Goal: Information Seeking & Learning: Ask a question

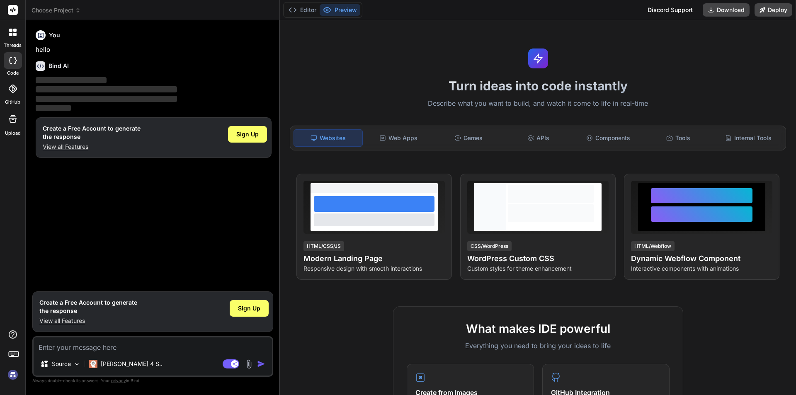
type textarea "x"
type textarea "H"
type textarea "x"
type textarea "Hi"
type textarea "x"
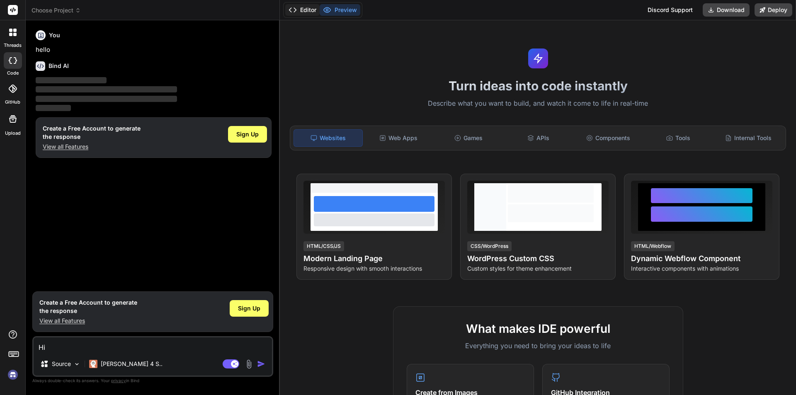
type textarea "Hi"
click at [305, 11] on button "Editor" at bounding box center [302, 10] width 34 height 12
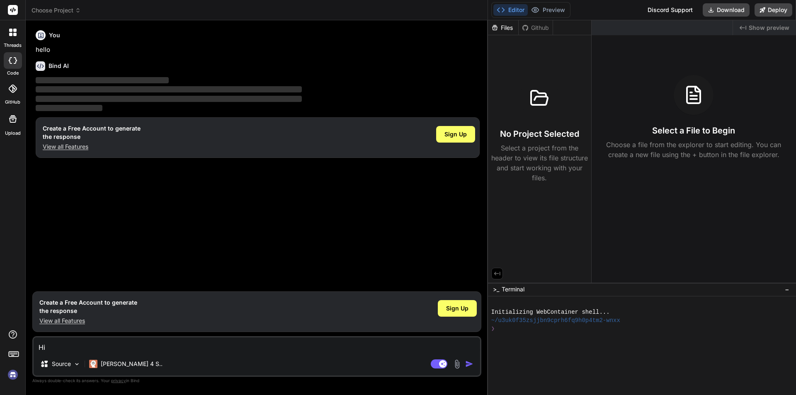
drag, startPoint x: 280, startPoint y: 73, endPoint x: 649, endPoint y: 73, distance: 369.2
click at [649, 73] on div "Choose Project Created with Pixso. Bind AI Web Search Created with Pixso. Code …" at bounding box center [411, 197] width 771 height 395
drag, startPoint x: 487, startPoint y: 154, endPoint x: 520, endPoint y: 149, distance: 33.6
click at [520, 149] on div "Choose Project Created with Pixso. Bind AI Web Search Created with Pixso. Code …" at bounding box center [411, 197] width 771 height 395
click at [551, 10] on button "Preview" at bounding box center [548, 10] width 41 height 12
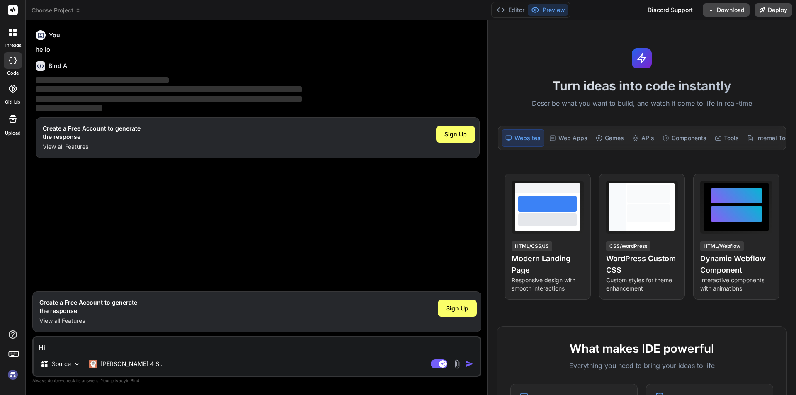
drag, startPoint x: 487, startPoint y: 145, endPoint x: 572, endPoint y: 149, distance: 85.1
click at [572, 149] on div "Choose Project Created with Pixso. Bind AI Web Search Created with Pixso. Code …" at bounding box center [411, 197] width 771 height 395
click at [465, 138] on span "Sign Up" at bounding box center [456, 134] width 22 height 8
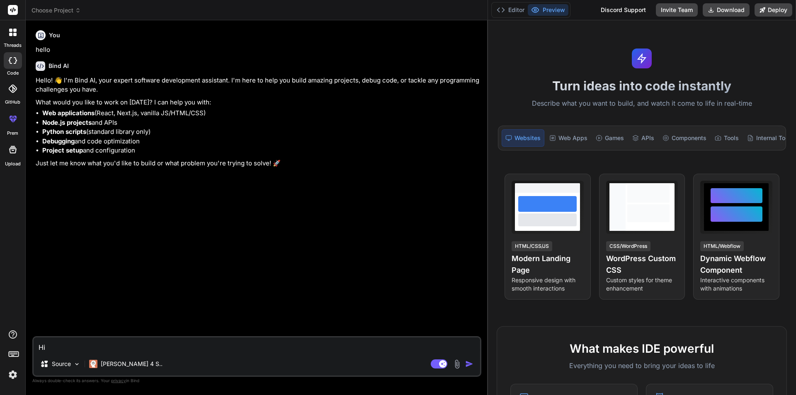
type textarea "x"
drag, startPoint x: 100, startPoint y: 113, endPoint x: 213, endPoint y: 114, distance: 112.8
click at [213, 114] on li "Web applications (React, Next.js, vanilla JS/HTML/CSS)" at bounding box center [261, 114] width 438 height 10
drag, startPoint x: 44, startPoint y: 144, endPoint x: 124, endPoint y: 144, distance: 80.1
click at [124, 144] on li "Debugging and code optimization" at bounding box center [261, 142] width 438 height 10
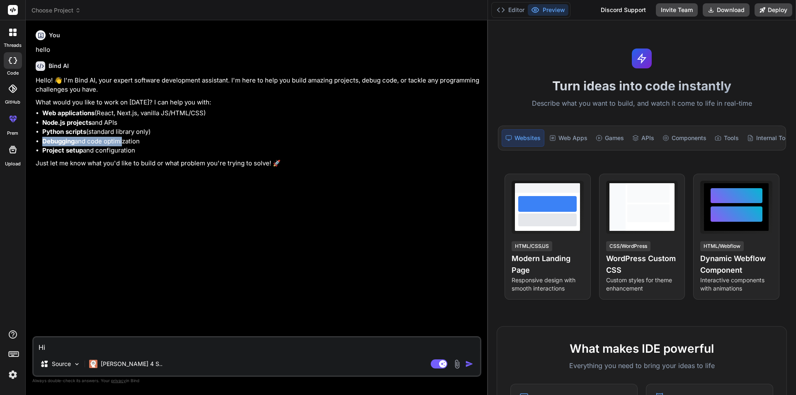
drag, startPoint x: 48, startPoint y: 153, endPoint x: 154, endPoint y: 152, distance: 106.2
click at [154, 152] on li "Project setup and configuration" at bounding box center [261, 151] width 438 height 10
drag, startPoint x: 42, startPoint y: 123, endPoint x: 150, endPoint y: 124, distance: 108.3
click at [150, 124] on ul "Web applications (React, Next.js, vanilla JS/HTML/CSS) Node.js projects and API…" at bounding box center [258, 132] width 444 height 47
drag, startPoint x: 43, startPoint y: 133, endPoint x: 162, endPoint y: 133, distance: 118.6
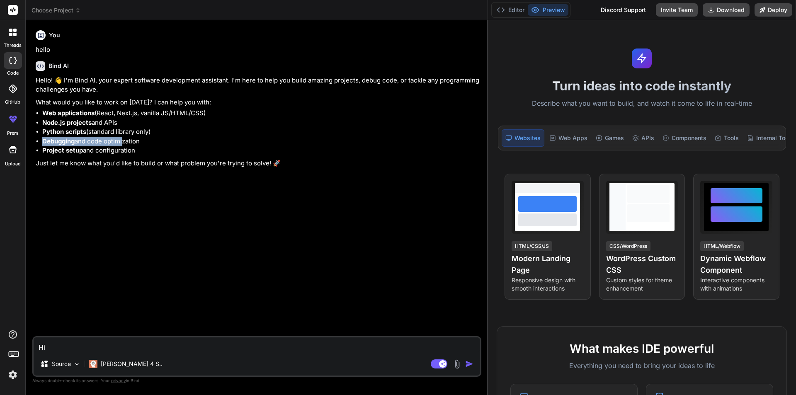
click at [162, 133] on li "Python scripts (standard library only)" at bounding box center [261, 132] width 438 height 10
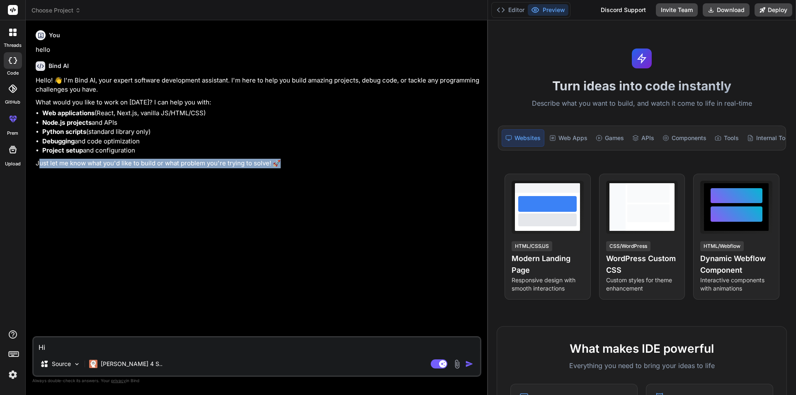
drag, startPoint x: 38, startPoint y: 163, endPoint x: 331, endPoint y: 174, distance: 293.5
click at [331, 174] on div "You hello Bind AI Hello! 👋 I'm Bind AI, your expert software development assist…" at bounding box center [258, 181] width 448 height 309
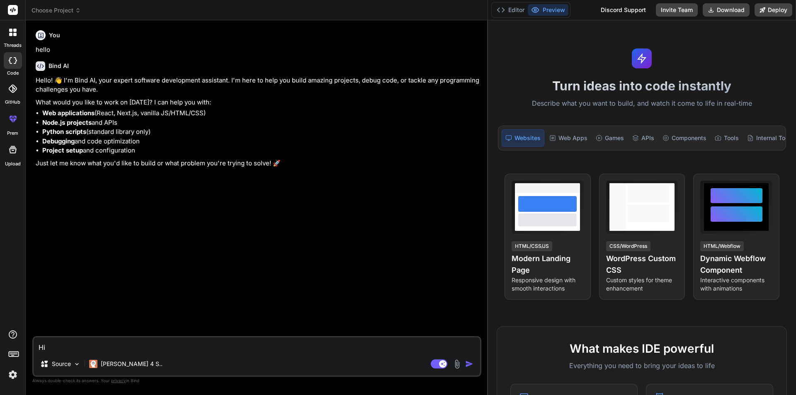
click at [117, 343] on textarea "Hi" at bounding box center [257, 345] width 447 height 15
type textarea "R"
type textarea "x"
type textarea "Re"
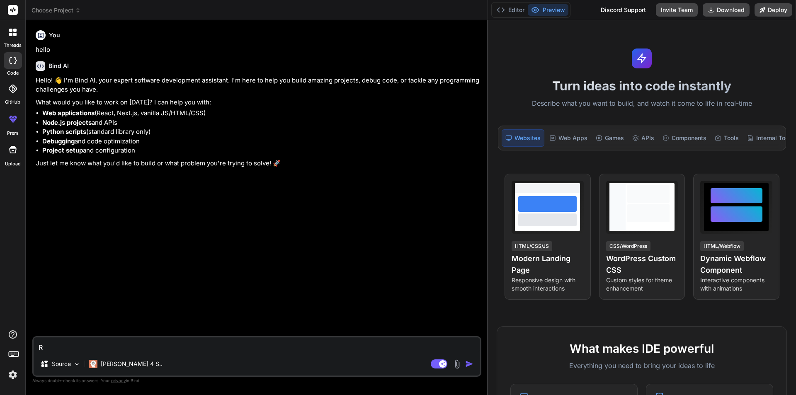
type textarea "x"
type textarea "R"
type textarea "x"
type textarea "I"
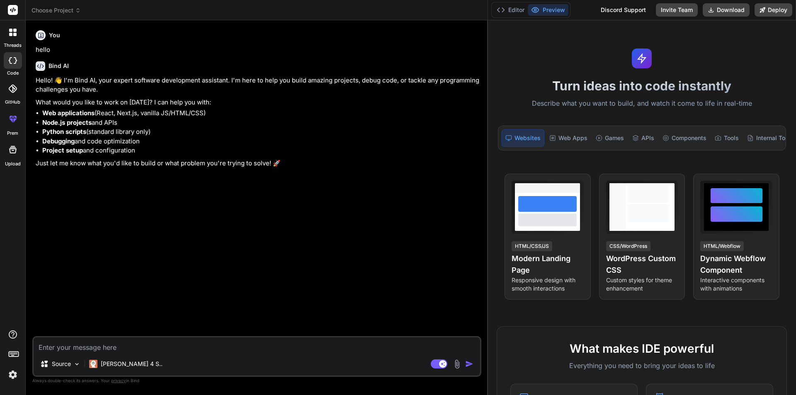
type textarea "x"
type textarea "I"
type textarea "x"
type textarea "I h"
type textarea "x"
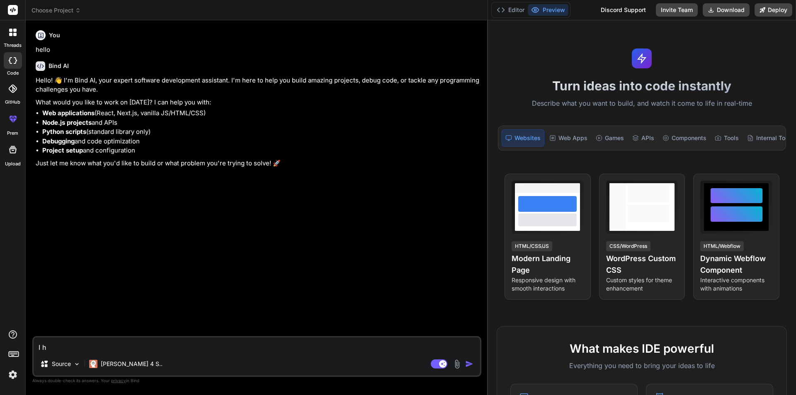
type textarea "I ha"
type textarea "x"
type textarea "I hav"
type textarea "x"
type textarea "I have"
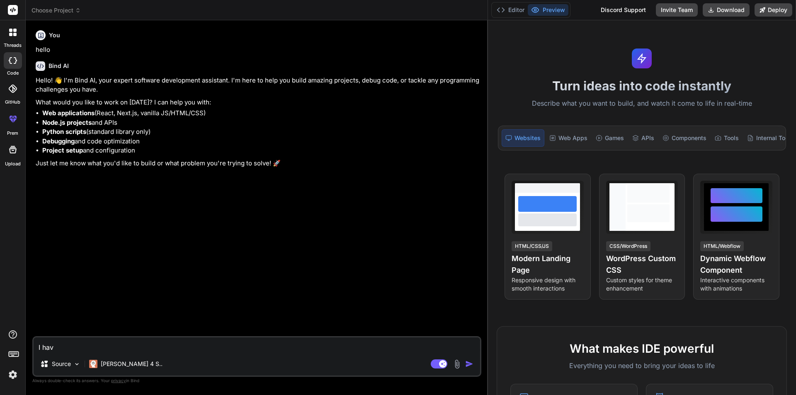
type textarea "x"
type textarea "I have"
type textarea "x"
type textarea "I have a"
type textarea "x"
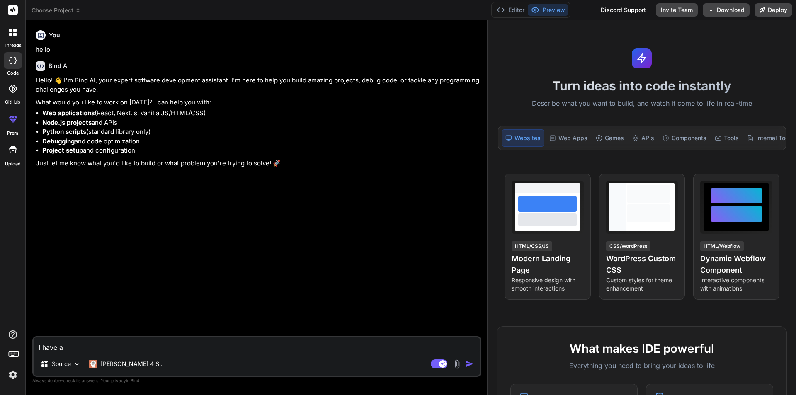
type textarea "I have a"
type textarea "x"
type textarea "I have a l"
type textarea "x"
type textarea "I have a lo"
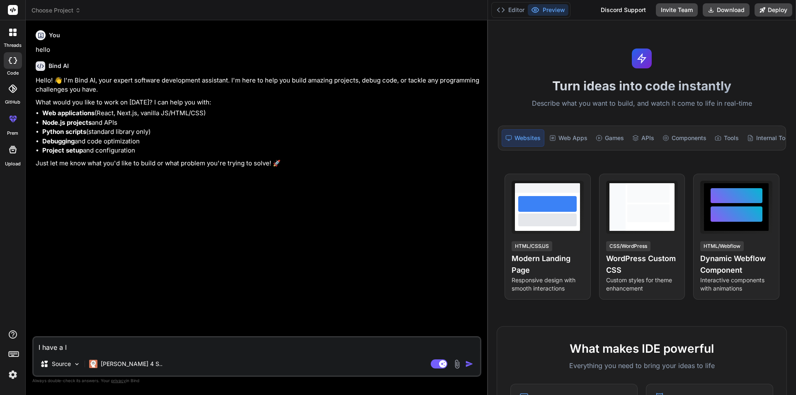
type textarea "x"
type textarea "I have a log"
type textarea "x"
type textarea "I have a logi"
type textarea "x"
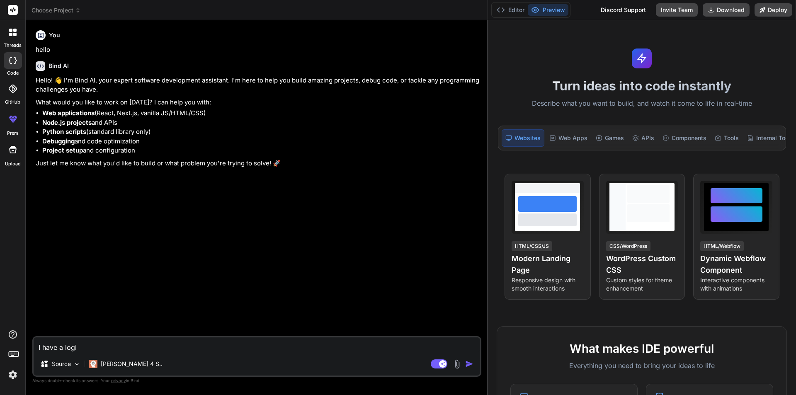
type textarea "I have a logic"
type textarea "x"
type textarea "I have a logic"
type textarea "x"
type textarea "I have a logic q"
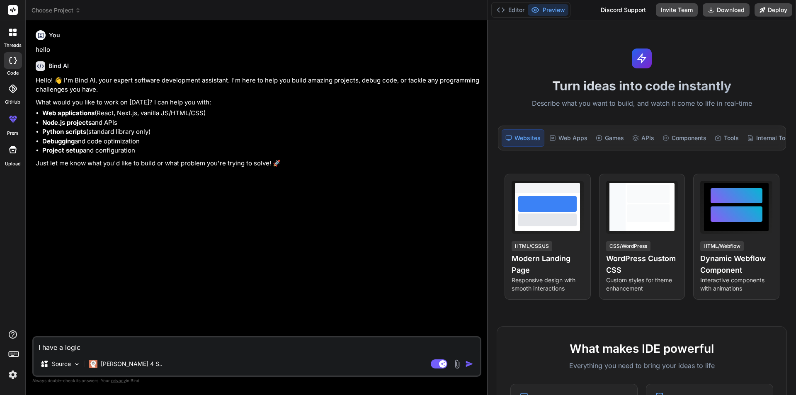
type textarea "x"
type textarea "I have a logic qu"
type textarea "x"
type textarea "I have a logic que"
type textarea "x"
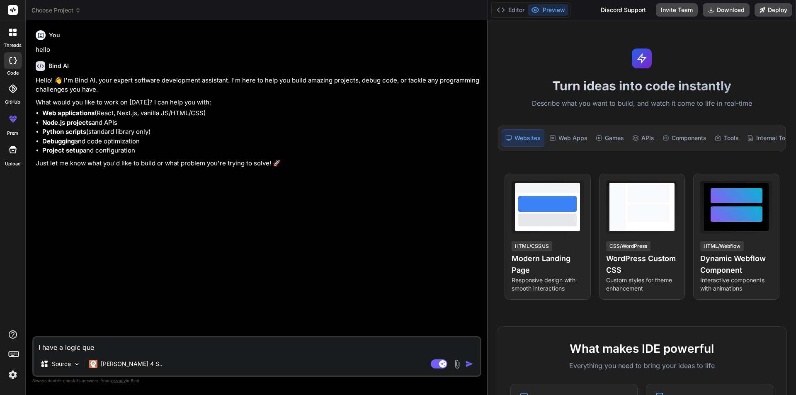
type textarea "I have a logic ques"
type textarea "x"
type textarea "I have a logic quest"
type textarea "x"
type textarea "I have a logic questi"
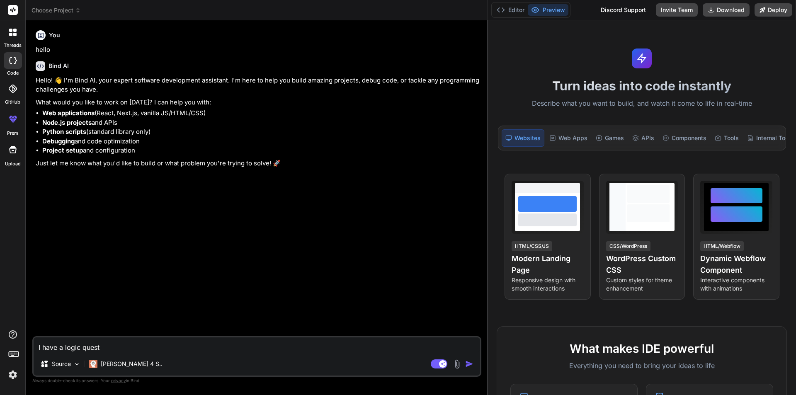
type textarea "x"
type textarea "I have a logic questio"
type textarea "x"
type textarea "I have a logic question"
type textarea "x"
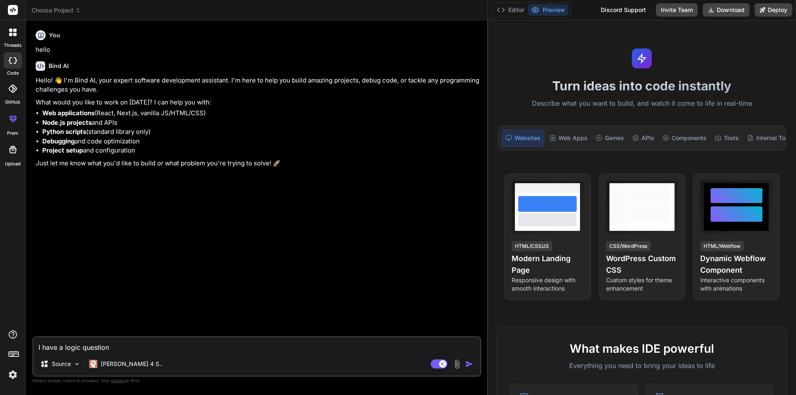
type textarea "I have a logic question"
type textarea "x"
type textarea "I have a logic question i"
type textarea "x"
type textarea "I have a logic question in"
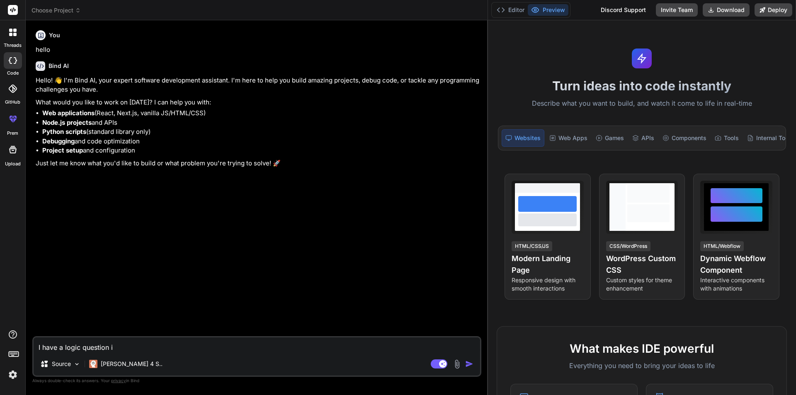
type textarea "x"
type textarea "I have a logic question in"
type textarea "x"
type textarea "I have a logic question in C"
type textarea "x"
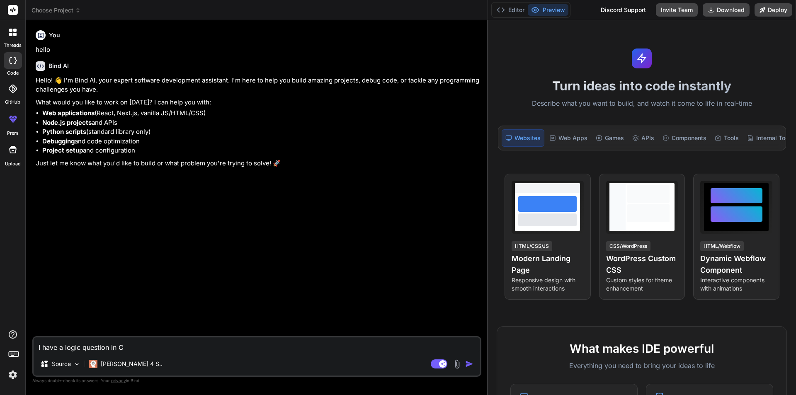
type textarea "I have a logic question in C@"
type textarea "x"
type textarea "I have a logic question in C"
type textarea "x"
type textarea "I have a logic question in C#"
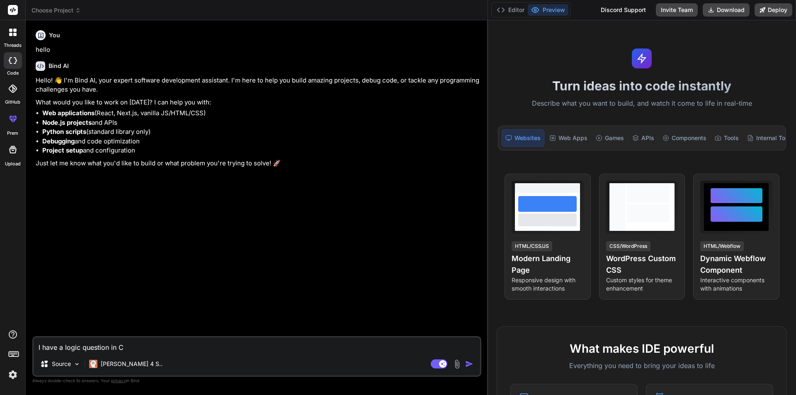
type textarea "x"
type textarea "I have a logic question in C#"
type textarea "x"
type textarea "I have a logic question in C#\"
type textarea "x"
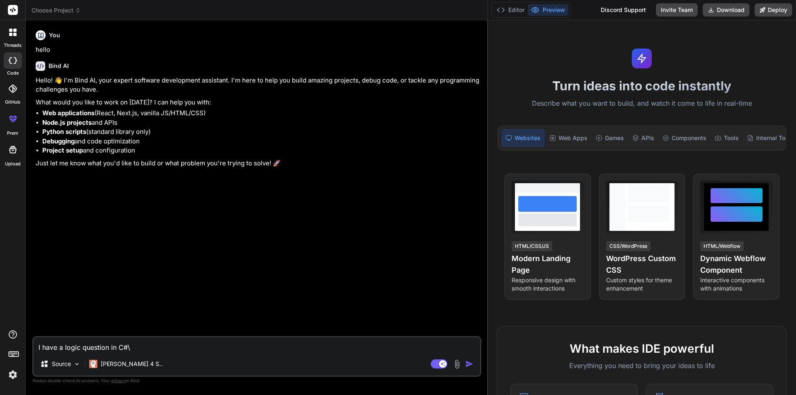
type textarea "I have a logic question in C#\."
type textarea "x"
type textarea "I have a logic question in C#\"
type textarea "x"
type textarea "I have a logic question in C#"
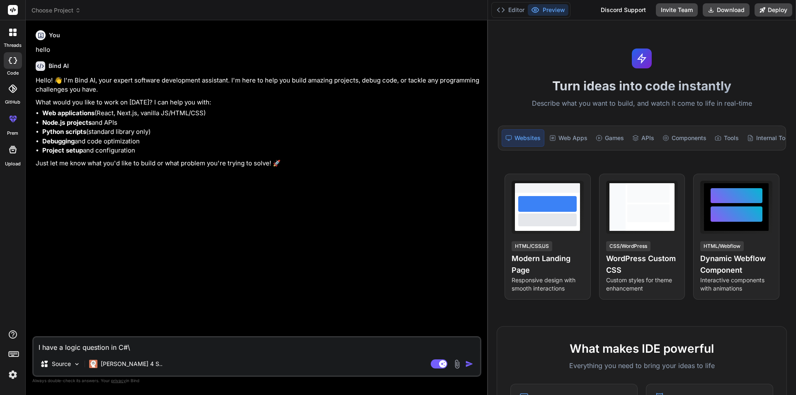
type textarea "x"
type textarea "I have a logic question in C#."
type textarea "x"
type textarea "I have a logic question in .C#."
type textarea "x"
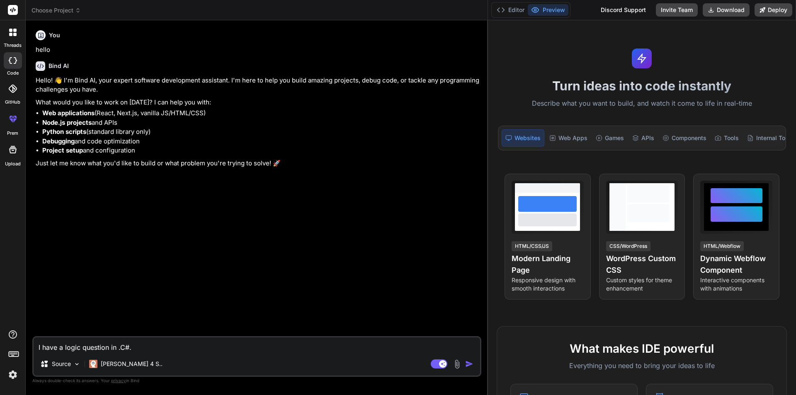
type textarea "I have a logic question in .NC#."
type textarea "x"
type textarea "I have a logic question in .NEC#."
type textarea "x"
type textarea "I have a logic question in .NETC#."
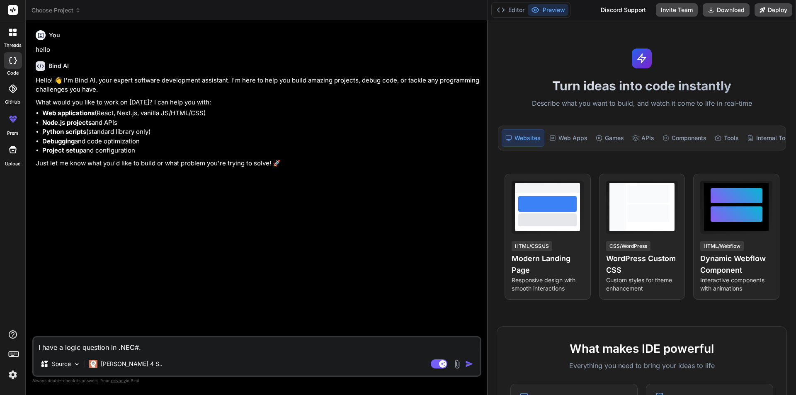
type textarea "x"
type textarea "I have a logic question in .NET C#."
type textarea "x"
type textarea "I have a logic question in .NET C#."
type textarea "x"
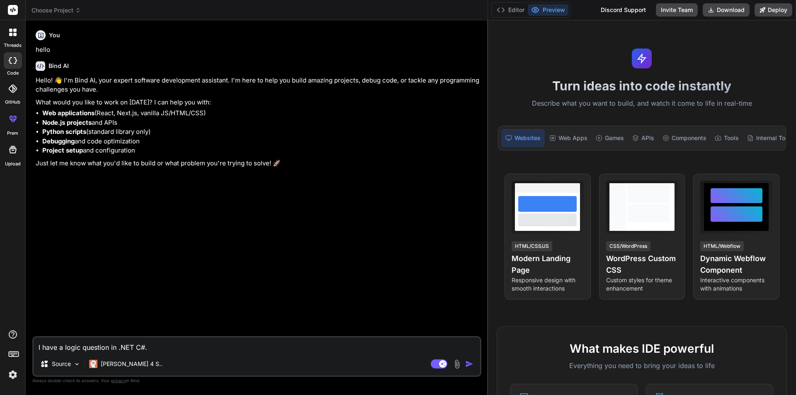
type textarea "I have a logic question in .NET C#. T"
type textarea "x"
type textarea "I have a logic question in .NET C#. Th"
type textarea "x"
type textarea "I have a logic question in .NET C#. Tha"
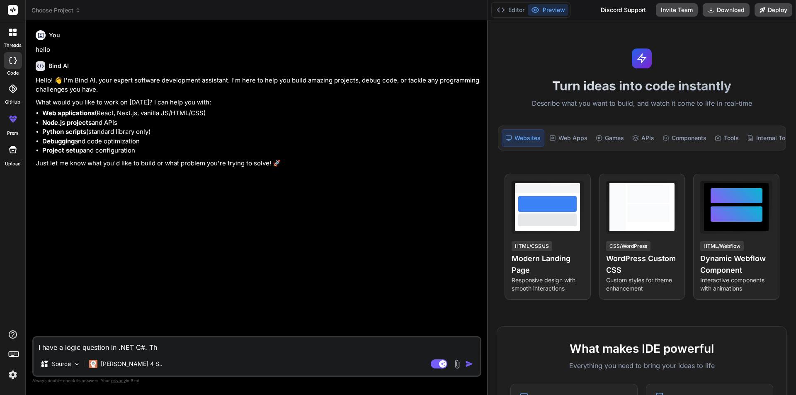
type textarea "x"
type textarea "I have a logic question in .NET C#. That"
type textarea "x"
type textarea "I have a logic question in .NET C#. That"
type textarea "x"
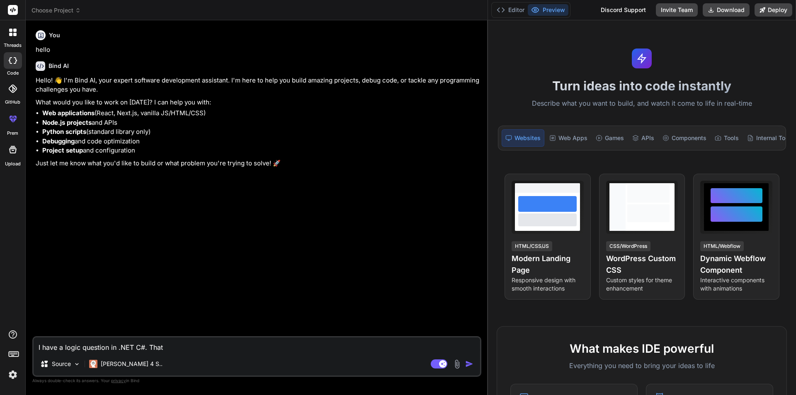
type textarea "I have a logic question in .NET C#. That S"
type textarea "x"
type textarea "I have a logic question in .NET C#. That St"
type textarea "x"
type textarea "I have a logic question in .NET C#. That Sta"
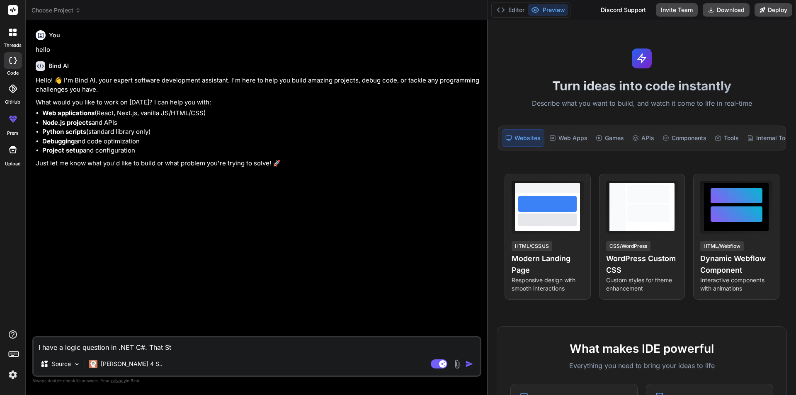
type textarea "x"
type textarea "I have a logic question in .NET C#. That Stat"
type textarea "x"
type textarea "I have a logic question in .NET C#. That Statu"
type textarea "x"
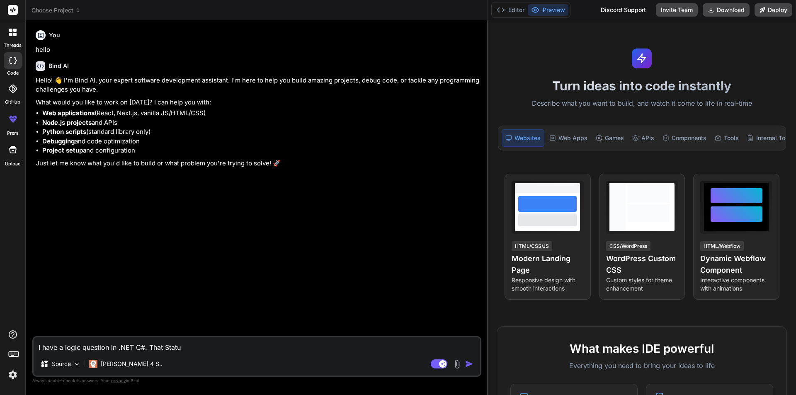
type textarea "I have a logic question in .NET C#. That Status"
type textarea "x"
type textarea "I have a logic question in .NET C#. That StatusT"
type textarea "x"
type textarea "I have a logic question in .NET C#. That StatusTa"
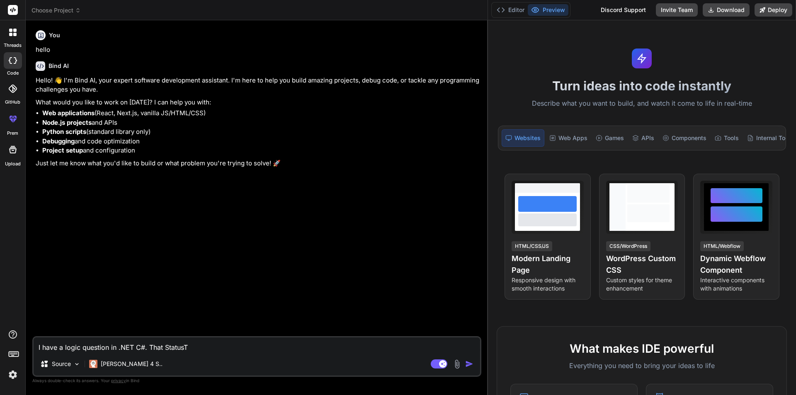
type textarea "x"
type textarea "I have a logic question in .NET C#. That StatusTas"
type textarea "x"
type textarea "I have a logic question in .NET C#. That StatusTask"
type textarea "x"
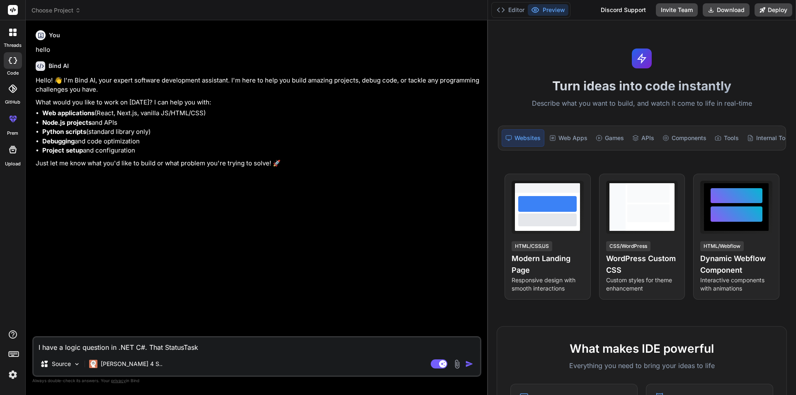
type textarea "I have a logic question in .NET C#. That StatusTask"
type textarea "x"
type textarea "I have a logic question in .NET C#. That StatusTask c"
type textarea "x"
type textarea "I have a logic question in .NET C#. That StatusTask co"
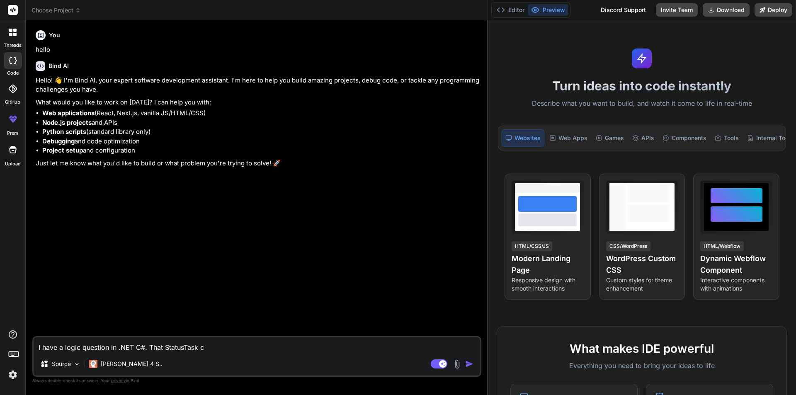
type textarea "x"
type textarea "I have a logic question in .NET C#. That StatusTask con"
type textarea "x"
type textarea "I have a logic question in .NET C#. That StatusTask conn"
type textarea "x"
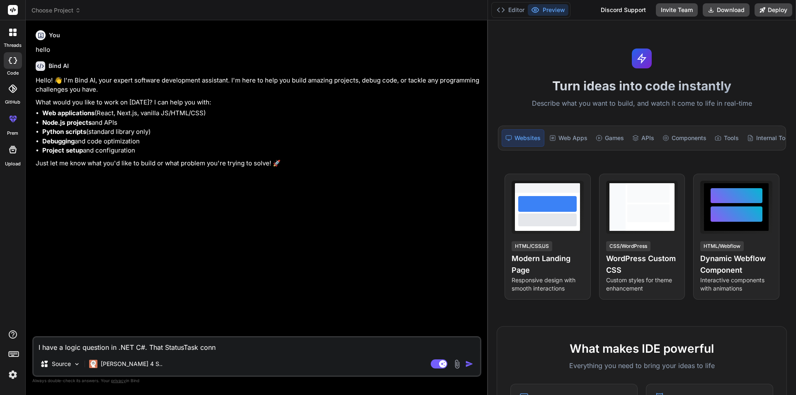
type textarea "I have a logic question in .NET C#. That StatusTask conne"
type textarea "x"
type textarea "I have a logic question in .NET C#. That StatusTask connec"
type textarea "x"
type textarea "I have a logic question in .NET C#. That StatusTask connect"
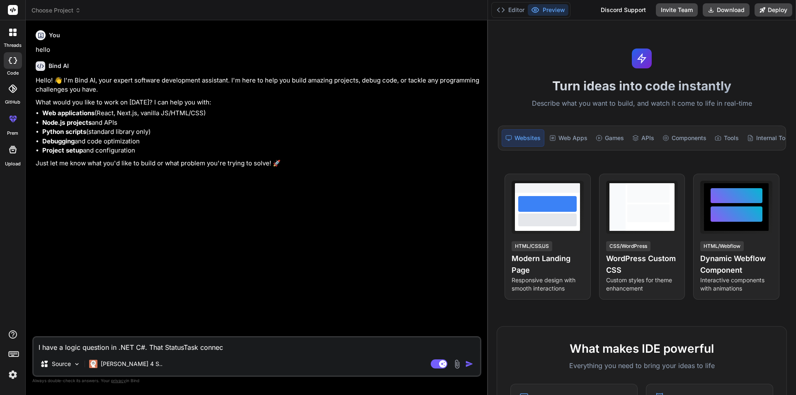
type textarea "x"
type textarea "I have a logic question in .NET C#. That StatusTask connecte"
type textarea "x"
type textarea "I have a logic question in .NET C#. That StatusTask connected"
type textarea "x"
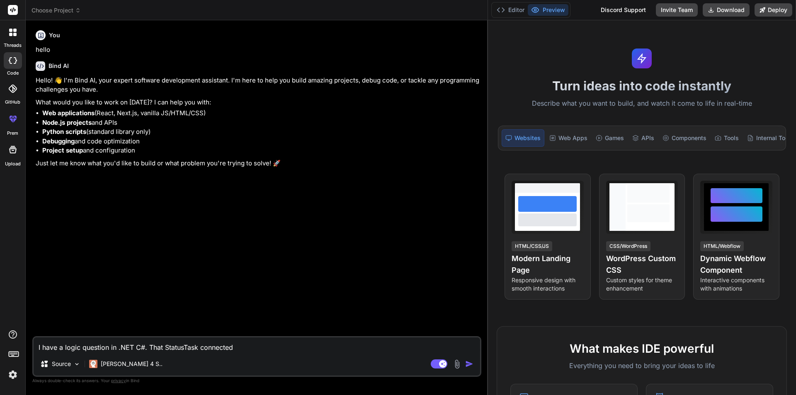
type textarea "I have a logic question in .NET C#. That StatusTask connected"
type textarea "x"
type textarea "I have a logic question in .NET C#. That StatusTask connected w"
type textarea "x"
type textarea "I have a logic question in .NET C#. That StatusTask connected wi"
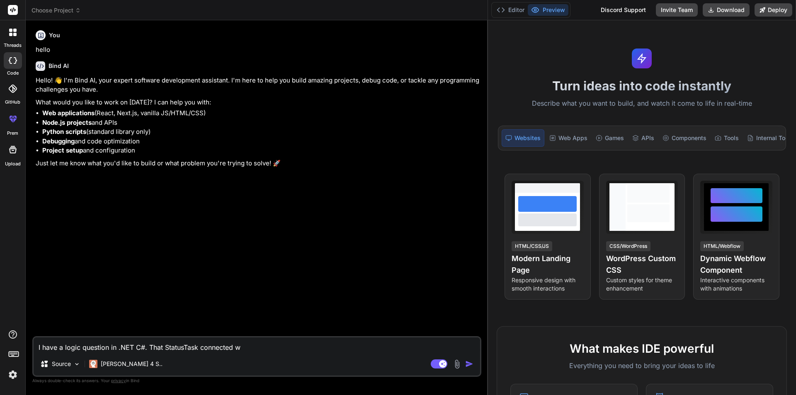
type textarea "x"
type textarea "I have a logic question in .NET C#. That StatusTask connected wir"
type textarea "x"
type textarea "I have a logic question in .NET C#. That StatusTask connected wi"
type textarea "x"
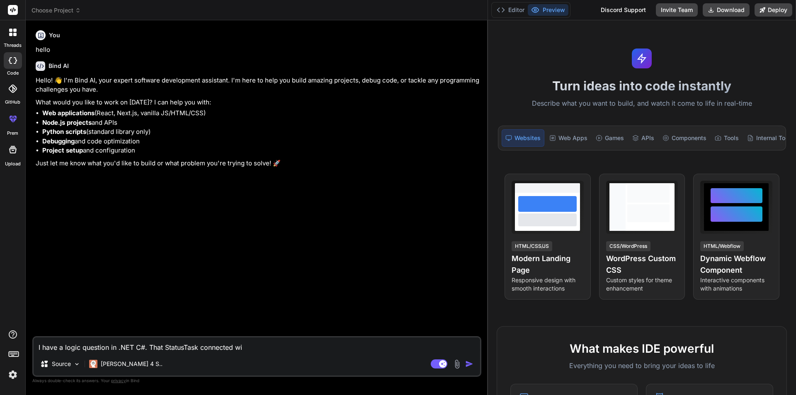
type textarea "I have a logic question in .NET C#. That StatusTask connected wit"
type textarea "x"
type textarea "I have a logic question in .NET C#. That StatusTask connected with"
type textarea "x"
type textarea "I have a logic question in .NET C#. That StatusTask connected with"
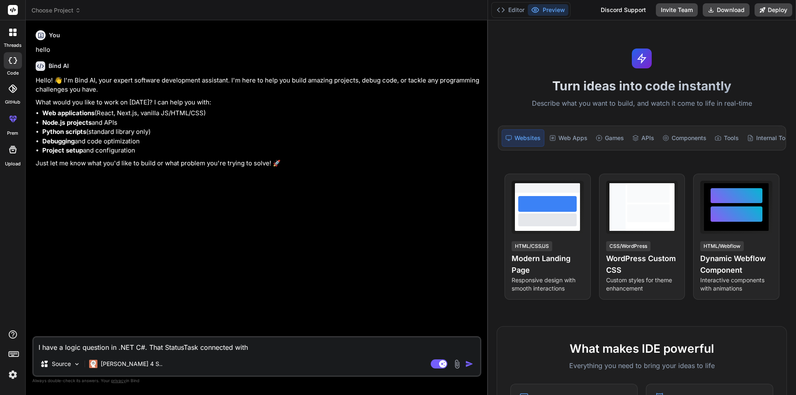
type textarea "x"
type textarea "I have a logic question in .NET C#. That StatusTask connected with f"
type textarea "x"
type textarea "I have a logic question in .NET C#. That StatusTask connected with"
type textarea "x"
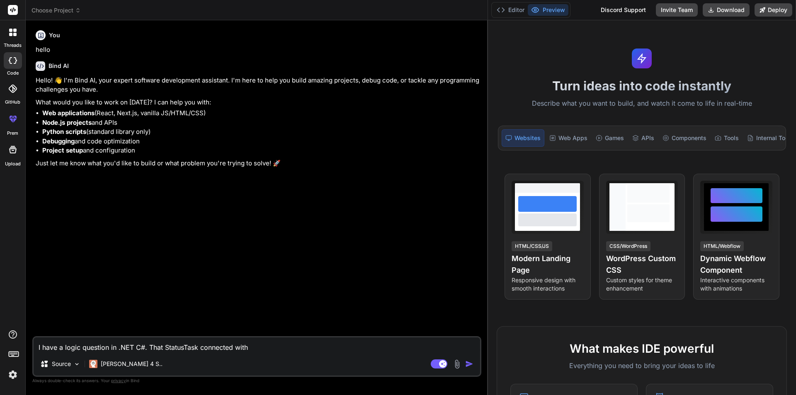
type textarea "I have a logic question in .NET C#. That StatusTask connected"
type textarea "x"
type textarea "I have a logic question in .NET C#. That StatusTask connected w"
type textarea "x"
type textarea "I have a logic question in .NET C#. That StatusTask connected wi"
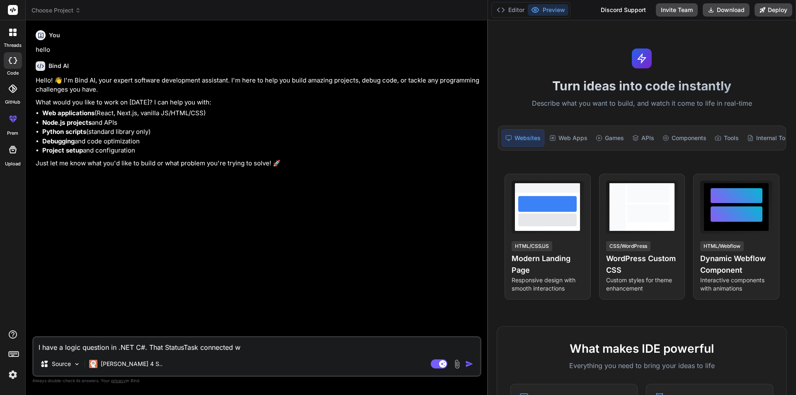
type textarea "x"
type textarea "I have a logic question in .NET C#. That StatusTask connected wit"
type textarea "x"
type textarea "I have a logic question in .NET C#. That StatusTask connected with"
type textarea "x"
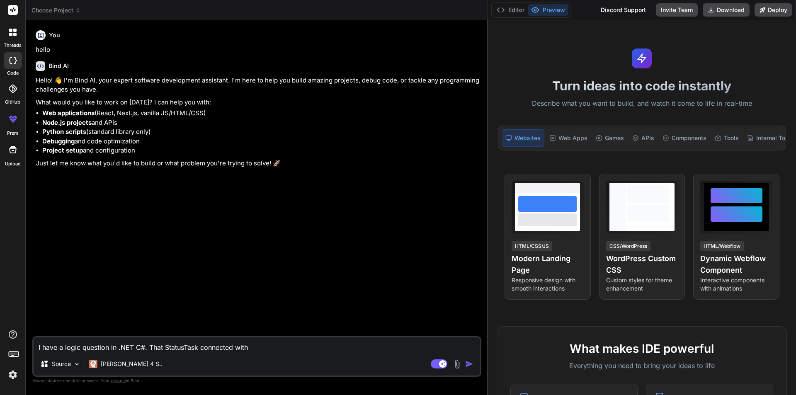
type textarea "I have a logic question in .NET C#. That StatusTask connected with"
type textarea "x"
type textarea "I have a logic question in .NET C#. That StatusTask connected with S"
type textarea "x"
type textarea "I have a logic question in .NET C#. That StatusTask connected with St"
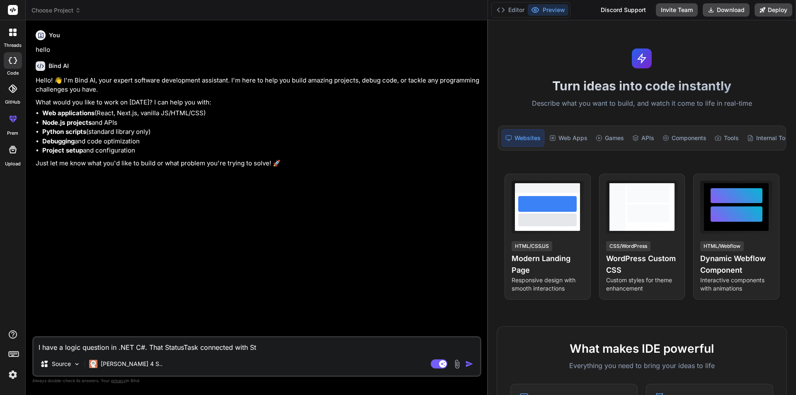
type textarea "x"
type textarea "I have a logic question in .NET C#. That StatusTask connected with Sta"
type textarea "x"
type textarea "I have a logic question in .NET C#. That StatusTask connected with Stat"
type textarea "x"
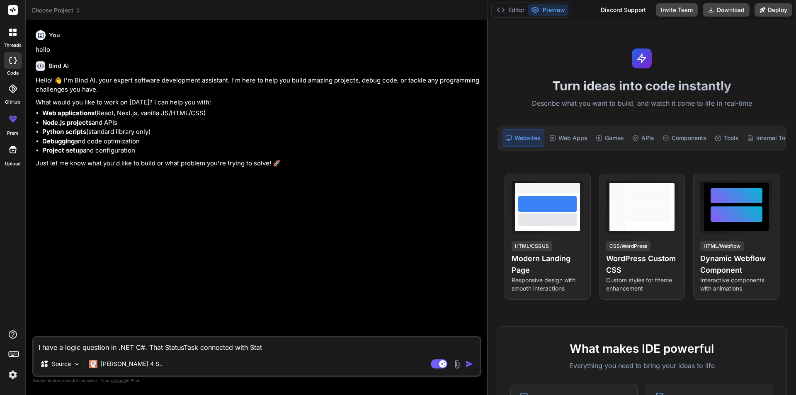
type textarea "I have a logic question in .NET C#. That StatusTask connected with Statu"
type textarea "x"
type textarea "I have a logic question in .NET C#. That StatusTask connected with Status"
type textarea "x"
type textarea "I have a logic question in .NET C#. That StatusTask connected with Status"
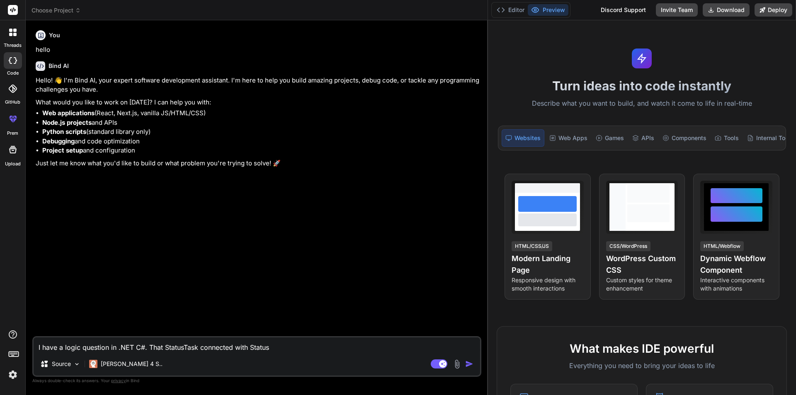
type textarea "x"
type textarea "I have a logic question in .NET C#. That StatusTask connected with Status b"
type textarea "x"
type textarea "I have a logic question in .NET C#. That StatusTask connected with Status by"
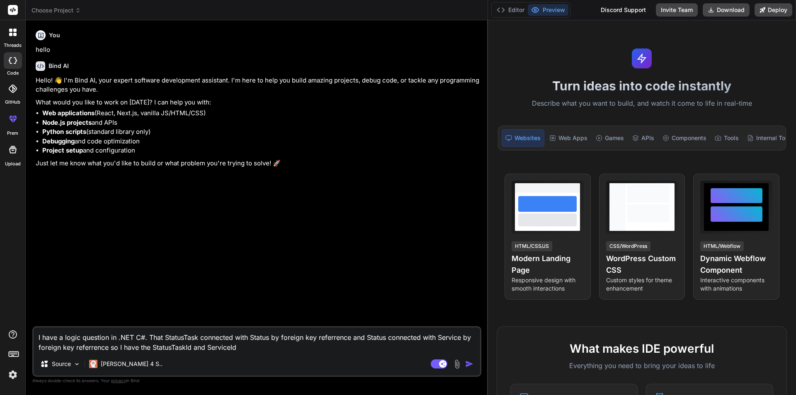
click at [115, 349] on textarea "I have a logic question in .NET C#. That StatusTask connected with Status by fo…" at bounding box center [257, 340] width 447 height 25
click at [305, 345] on textarea "I have a logic question in .NET C#. That StatusTask connected with Status by fo…" at bounding box center [257, 340] width 447 height 25
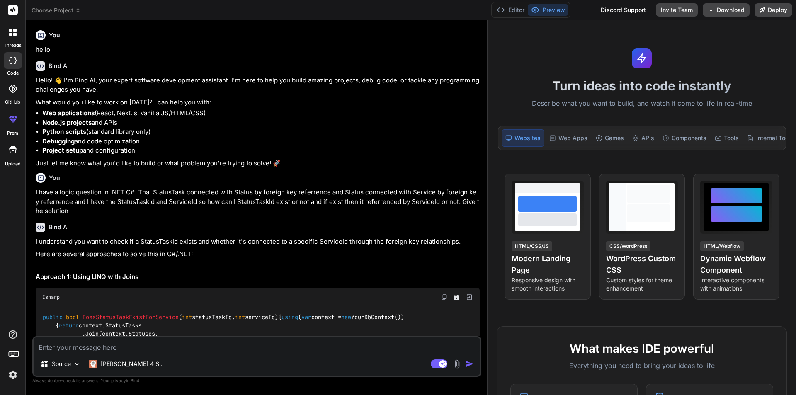
scroll to position [207, 0]
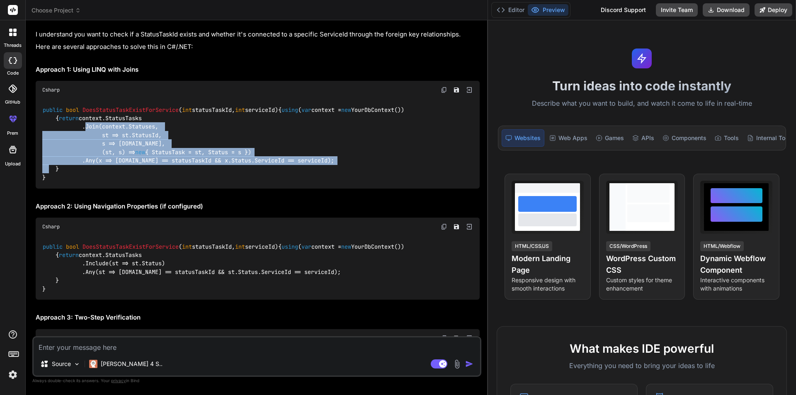
drag, startPoint x: 84, startPoint y: 153, endPoint x: 347, endPoint y: 183, distance: 264.7
click at [347, 183] on div "public bool DoesStatusTaskExistForService ( int statusTaskId, int serviceId ) {…" at bounding box center [258, 144] width 444 height 90
copy code ".Join(context.Statuses, st => st.StatusId, s => [DOMAIN_NAME], (st, s) => new {…"
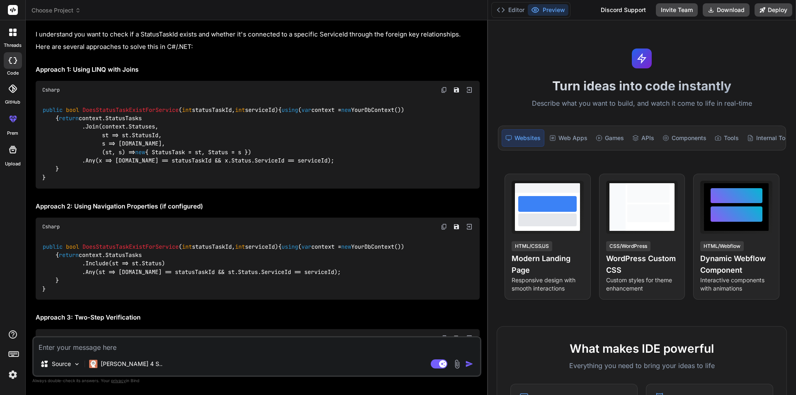
click at [149, 349] on textarea at bounding box center [257, 345] width 447 height 15
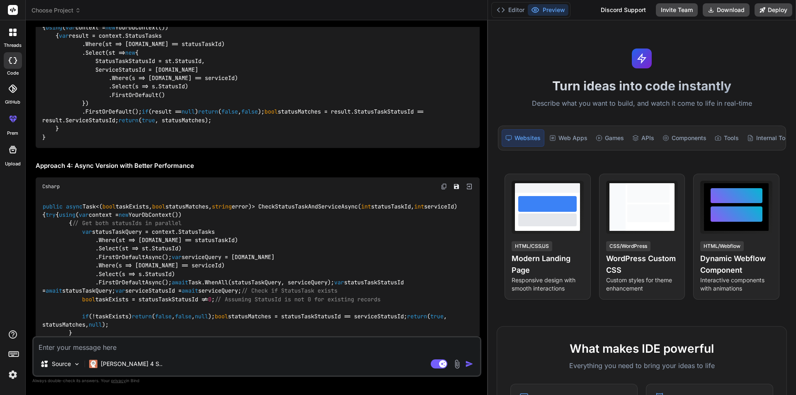
scroll to position [1464, 0]
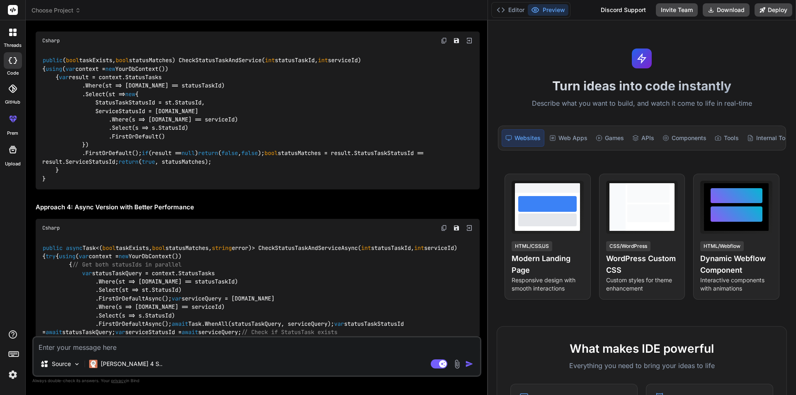
click at [125, 346] on textarea at bounding box center [257, 345] width 447 height 15
paste textarea "bool statusTaskExist = await _context.StatusTask.Join(_context.Service, st => s…"
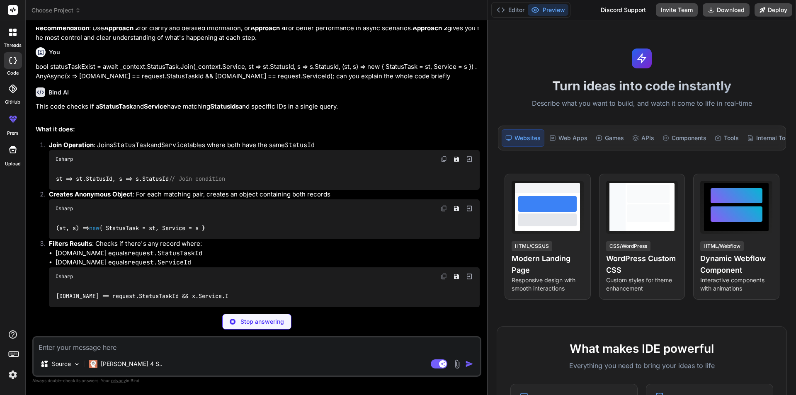
scroll to position [3102, 0]
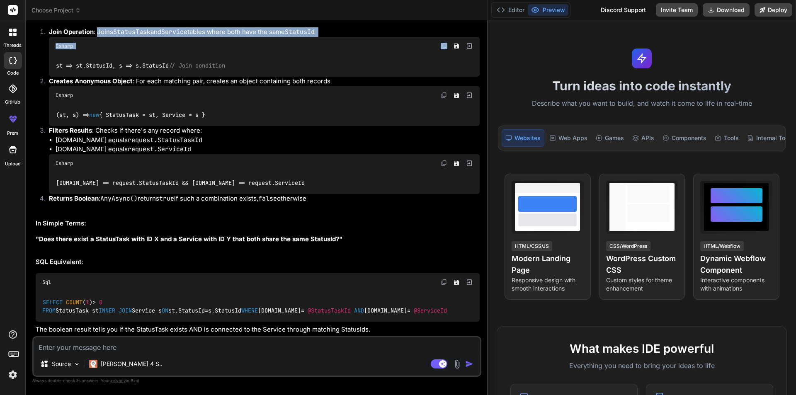
drag, startPoint x: 97, startPoint y: 144, endPoint x: 332, endPoint y: 151, distance: 235.3
click at [332, 77] on li "Join Operation : Joins StatusTask and Service tables where both have the same S…" at bounding box center [261, 51] width 438 height 49
click at [332, 55] on div "Csharp" at bounding box center [264, 46] width 431 height 18
click at [157, 346] on textarea at bounding box center [257, 345] width 447 height 15
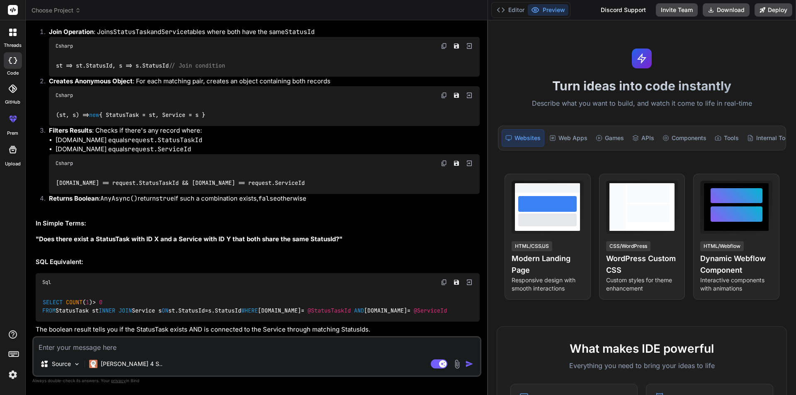
paste textarea "await (from st in _context.StatusTask join s in _context.Service on st.StatusId…"
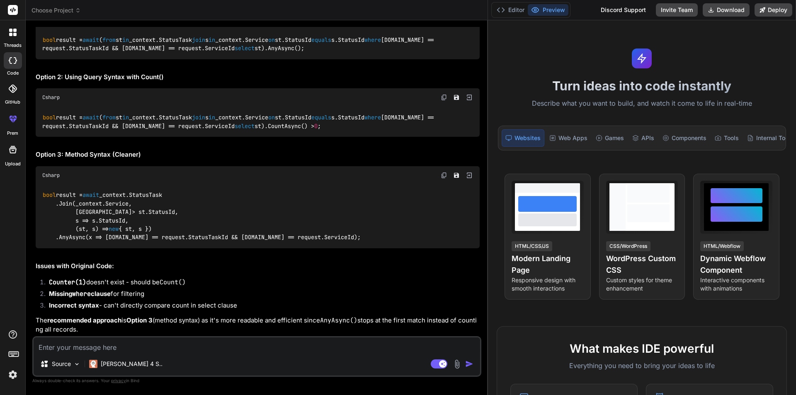
scroll to position [3526, 0]
drag, startPoint x: 190, startPoint y: 184, endPoint x: 32, endPoint y: 149, distance: 162.3
click at [32, 149] on div "Bind AI Web Search Created with Pixso. Code Generator You hello Bind AI Hello! …" at bounding box center [257, 207] width 463 height 375
click at [100, 53] on code "bool result = await ( from st in _context.StatusTask join s in _context.Service…" at bounding box center [239, 44] width 395 height 17
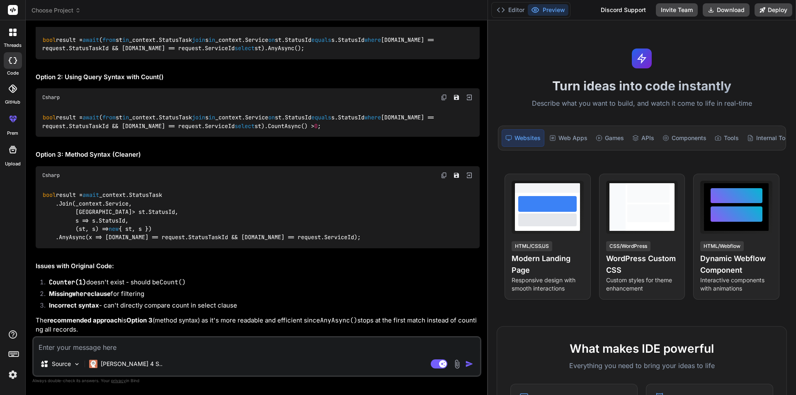
drag, startPoint x: 191, startPoint y: 198, endPoint x: 90, endPoint y: 174, distance: 103.9
click at [90, 59] on div "bool result = await ( from st in _context.StatusTask join s in _context.Service…" at bounding box center [258, 44] width 444 height 30
copy code "await ( from st in _context.StatusTask join s in _context.Service on st.StatusI…"
click at [234, 53] on code "bool result = await ( from st in _context.StatusTask join s in _context.Service…" at bounding box center [239, 44] width 395 height 17
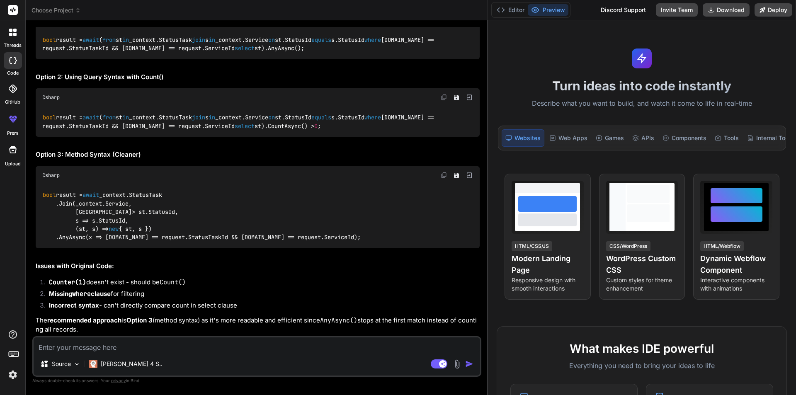
click at [151, 126] on code "bool result = await ( from st in _context.StatusTask join s in _context.Service…" at bounding box center [239, 121] width 395 height 17
drag, startPoint x: 148, startPoint y: 126, endPoint x: 207, endPoint y: 127, distance: 59.7
click at [207, 127] on code "bool result = await ( from st in _context.StatusTask join s in _context.Service…" at bounding box center [239, 121] width 395 height 17
copy code ".CountAsync() > 0 ;"
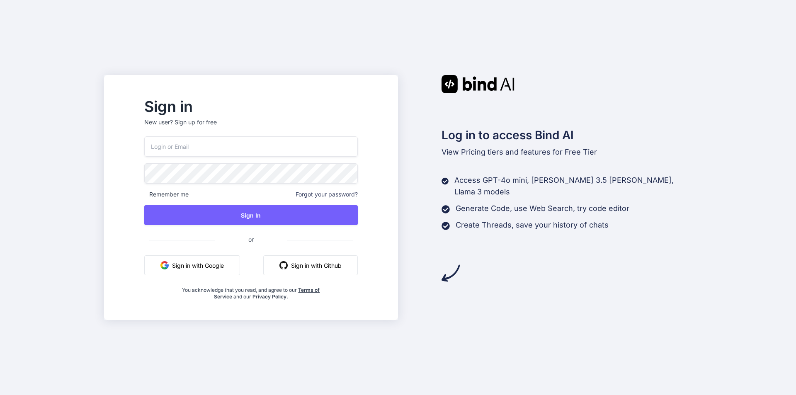
click at [295, 143] on input "email" at bounding box center [251, 146] width 214 height 20
type input "[PERSON_NAME][EMAIL_ADDRESS][DOMAIN_NAME]"
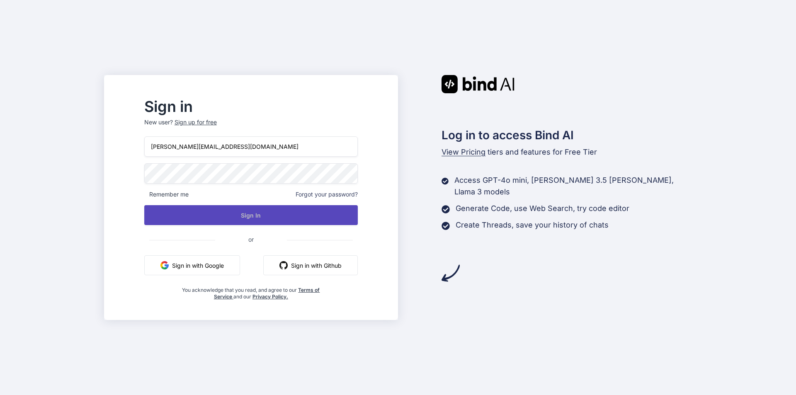
click at [199, 214] on button "Sign In" at bounding box center [251, 215] width 214 height 20
